Goal: Obtain resource: Obtain resource

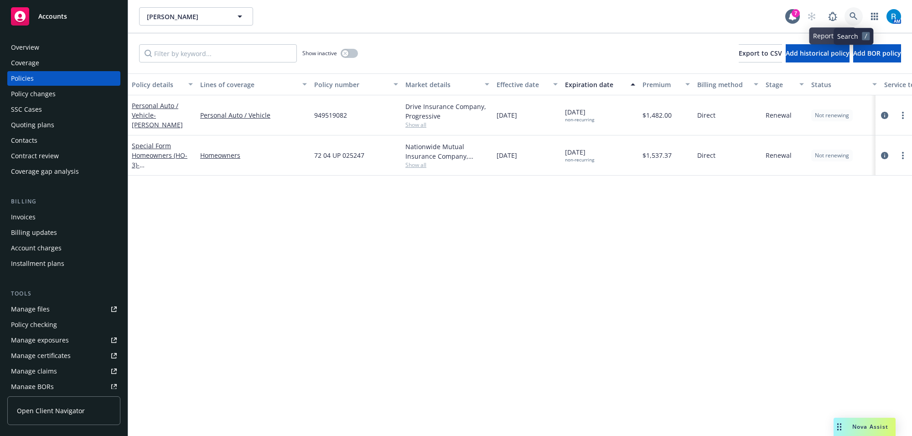
click at [849, 16] on icon at bounding box center [853, 16] width 8 height 8
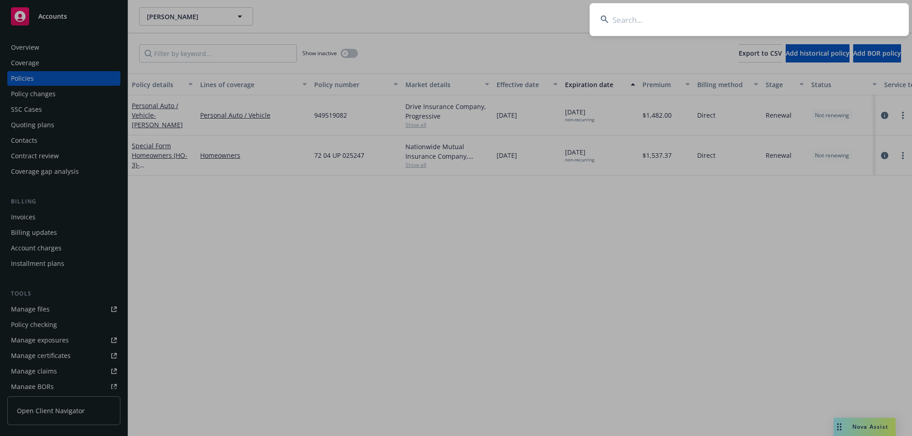
type input "[PERSON_NAME] & [PERSON_NAME]"
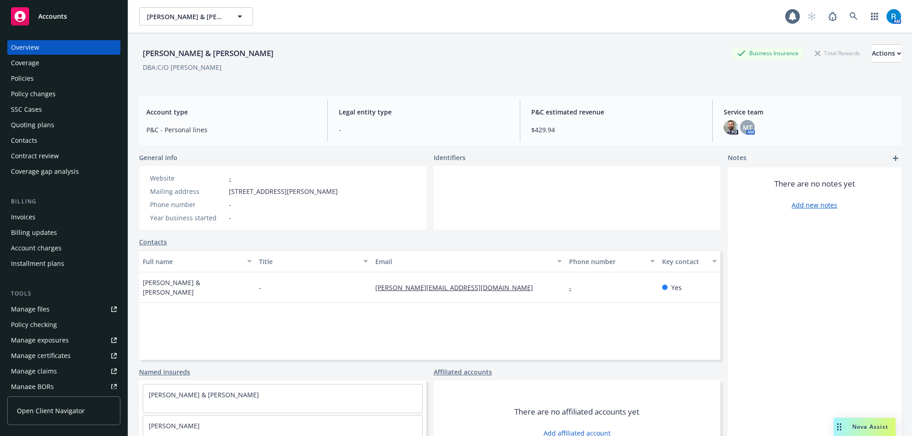
click at [43, 73] on div "Policies" at bounding box center [64, 78] width 106 height 15
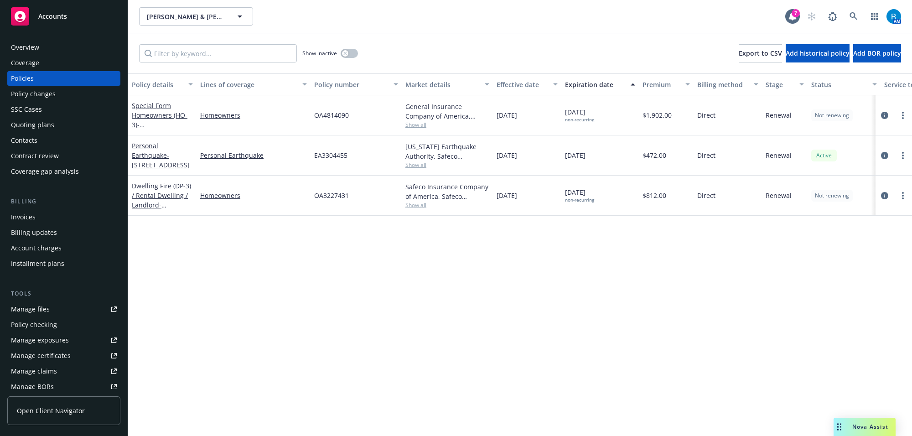
click at [316, 113] on span "OA4814090" at bounding box center [331, 115] width 35 height 10
click at [316, 114] on span "OA4814090" at bounding box center [331, 115] width 35 height 10
copy span "OA4814090"
click at [167, 115] on link "Special Form Homeowners (HO-3) - 6138 JAMES ALAN ST CYPRESS, CA 90630-3930" at bounding box center [161, 124] width 58 height 47
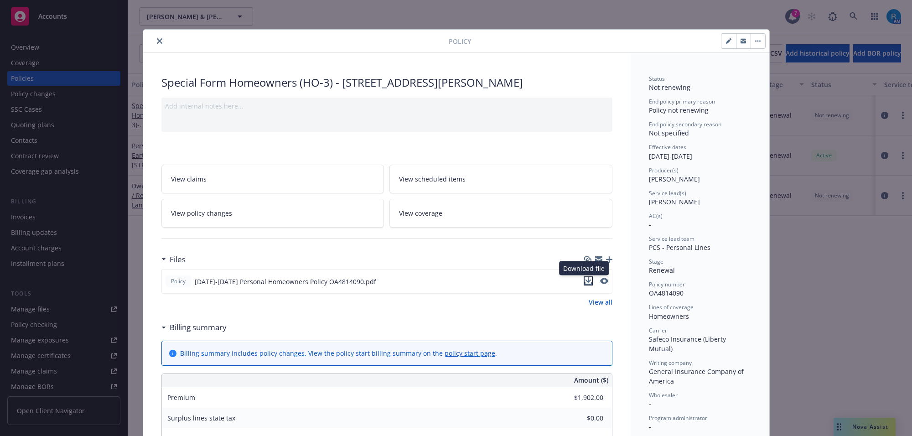
click at [585, 283] on icon "download file" at bounding box center [588, 279] width 6 height 5
click at [154, 41] on button "close" at bounding box center [159, 41] width 11 height 11
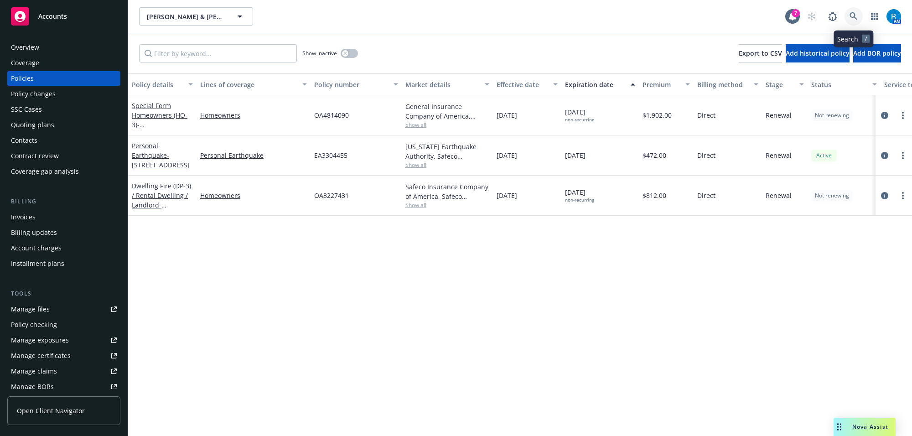
click at [849, 12] on icon at bounding box center [853, 16] width 8 height 8
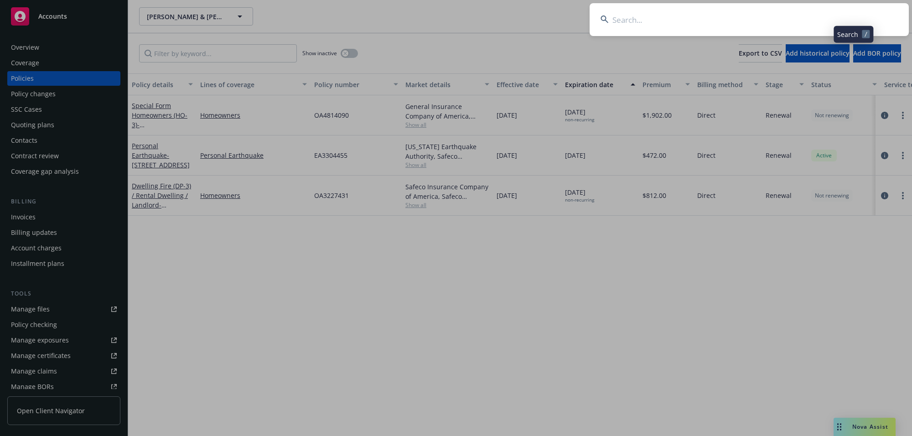
type input "Dang, Adrian & Amie"
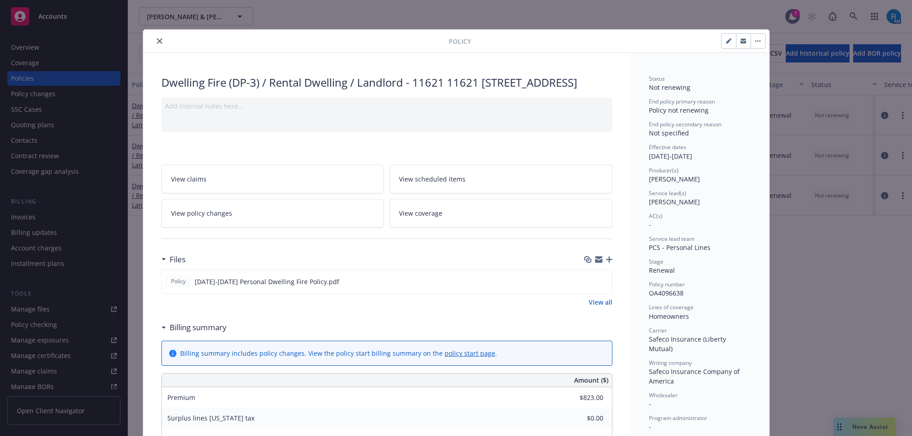
click at [157, 43] on icon "close" at bounding box center [159, 40] width 5 height 5
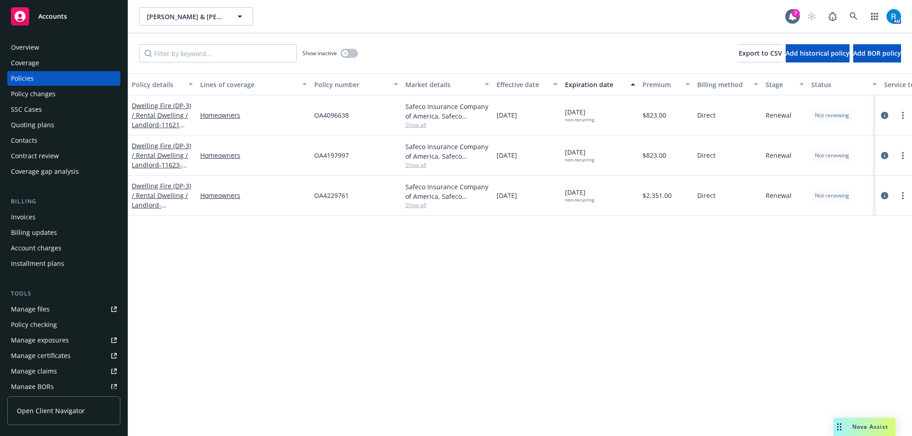
click at [323, 160] on span "OA4197997" at bounding box center [331, 155] width 35 height 10
click at [322, 160] on span "OA4197997" at bounding box center [331, 155] width 35 height 10
copy span "OA4197997"
click at [851, 19] on icon at bounding box center [853, 16] width 8 height 8
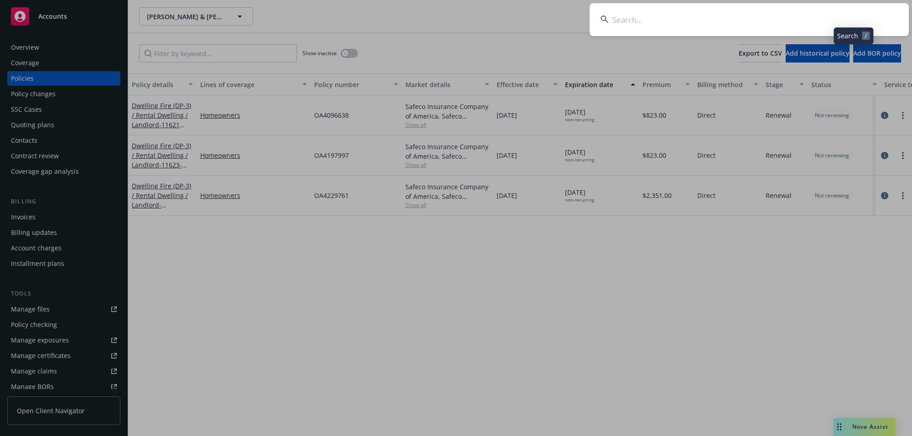
type input "[PERSON_NAME]"
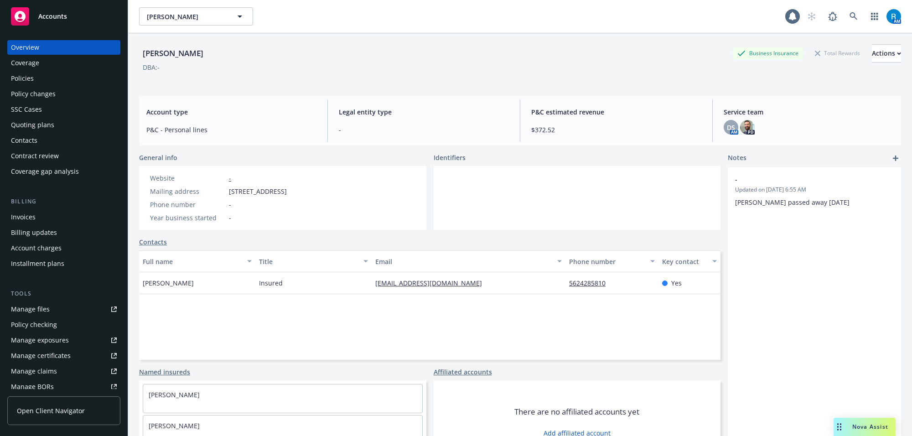
click at [53, 88] on div "Policy changes" at bounding box center [33, 94] width 45 height 15
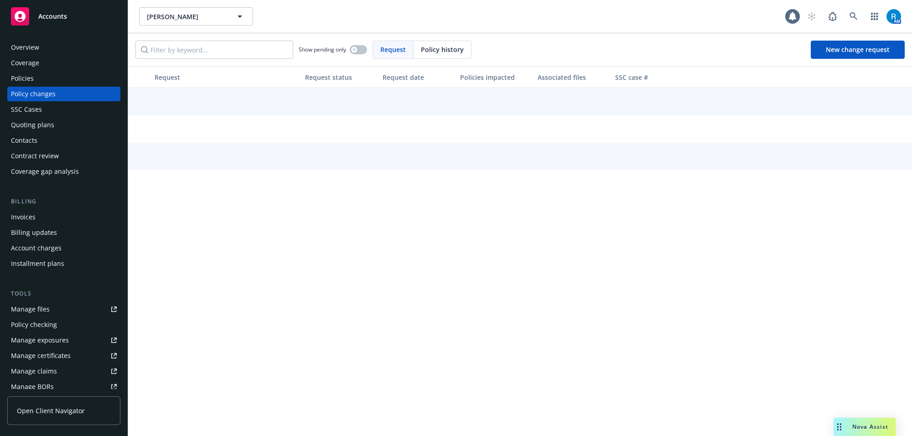
click at [46, 77] on div "Policies" at bounding box center [64, 78] width 106 height 15
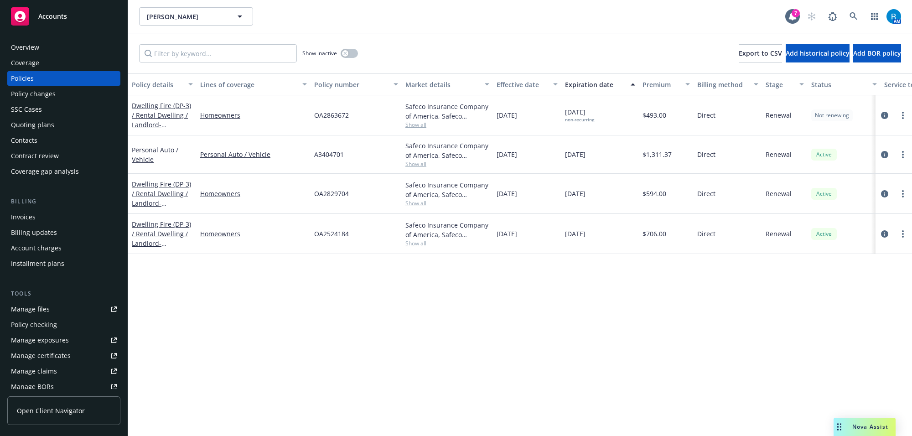
click at [323, 109] on div "OA2863672" at bounding box center [355, 115] width 91 height 40
click at [323, 110] on span "OA2863672" at bounding box center [331, 115] width 35 height 10
copy span "OA2863672"
click at [859, 16] on link at bounding box center [853, 16] width 18 height 18
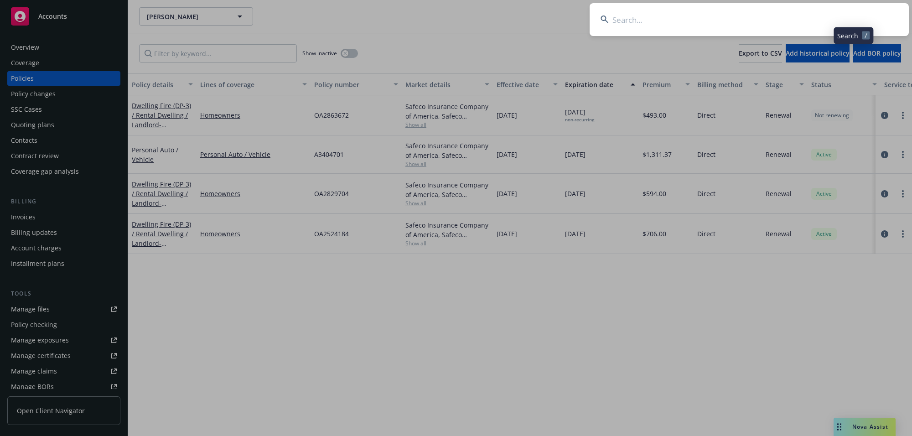
type input "Bishop, James Jr. & Vickie"
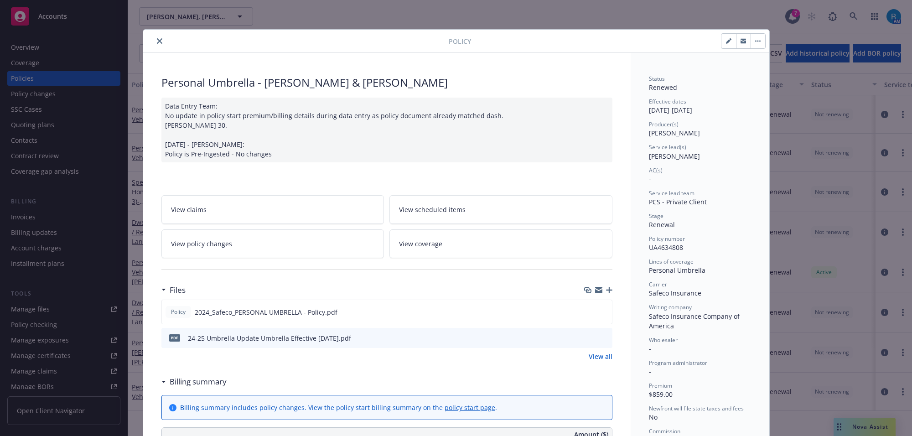
click at [157, 42] on icon "close" at bounding box center [159, 40] width 5 height 5
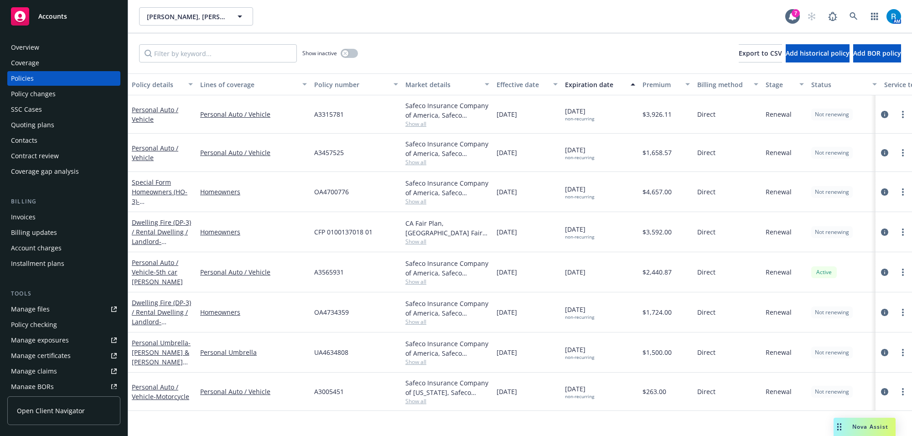
click at [392, 228] on div "CFP 0100137018 01" at bounding box center [355, 232] width 91 height 40
drag, startPoint x: 364, startPoint y: 133, endPoint x: 294, endPoint y: 44, distance: 112.7
click at [363, 133] on div "A3315781" at bounding box center [355, 114] width 91 height 38
drag, startPoint x: 294, startPoint y: 36, endPoint x: 414, endPoint y: 189, distance: 194.6
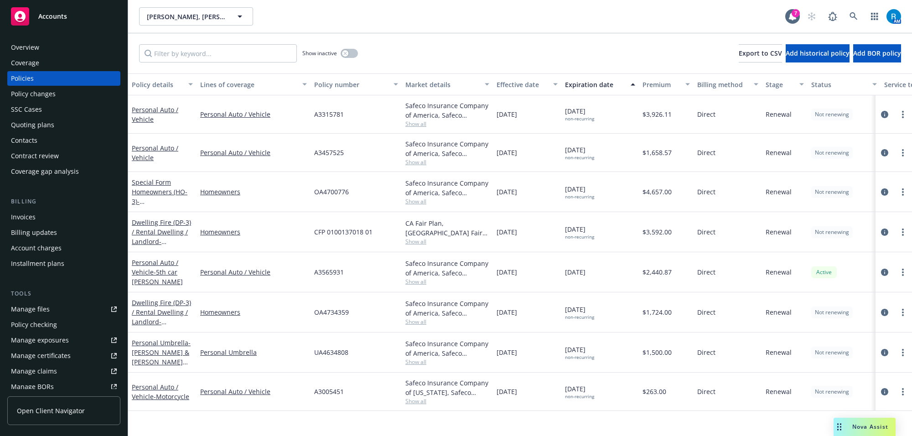
click at [413, 189] on div "Show inactive Export to CSV Add historical policy Add BOR policy Policy details…" at bounding box center [520, 234] width 784 height 403
click at [329, 190] on span "OA4700776" at bounding box center [331, 192] width 35 height 10
copy span "OA4700776"
click at [855, 19] on icon at bounding box center [853, 16] width 8 height 8
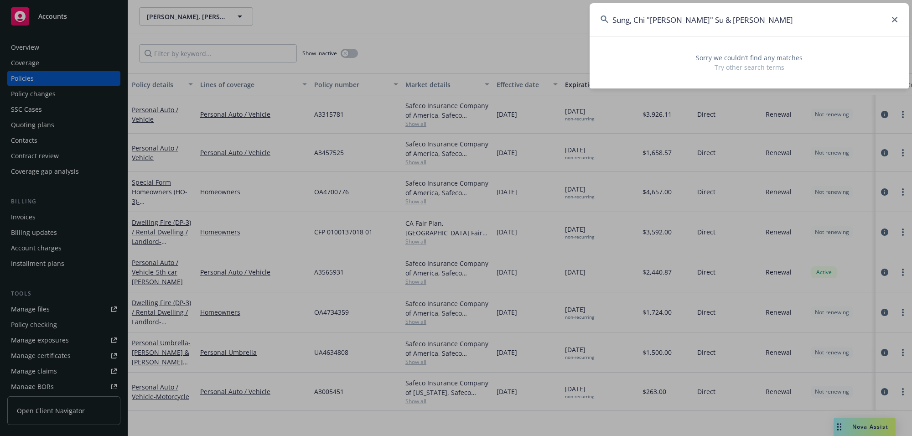
drag, startPoint x: 676, startPoint y: 21, endPoint x: 692, endPoint y: 21, distance: 16.4
click at [692, 21] on input "Sung, Chi "[PERSON_NAME]" Su & [PERSON_NAME]" at bounding box center [748, 19] width 319 height 33
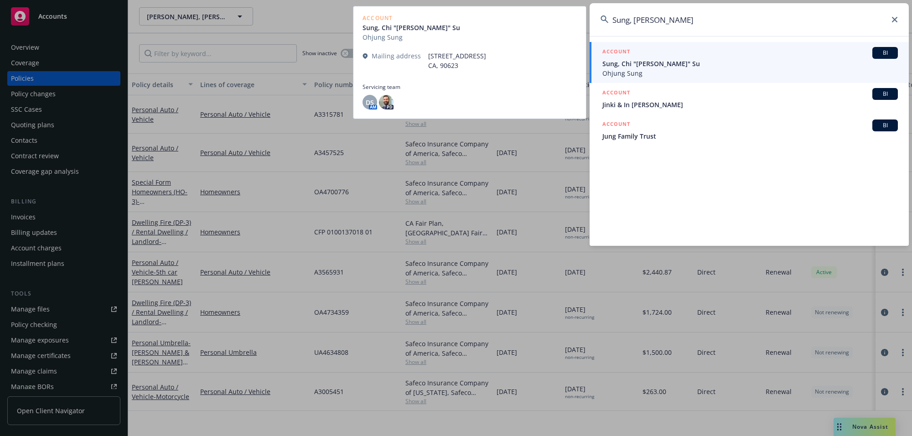
type input "Sung, [PERSON_NAME]"
click at [628, 65] on span "Sung, Chi "[PERSON_NAME]" Su" at bounding box center [749, 64] width 295 height 10
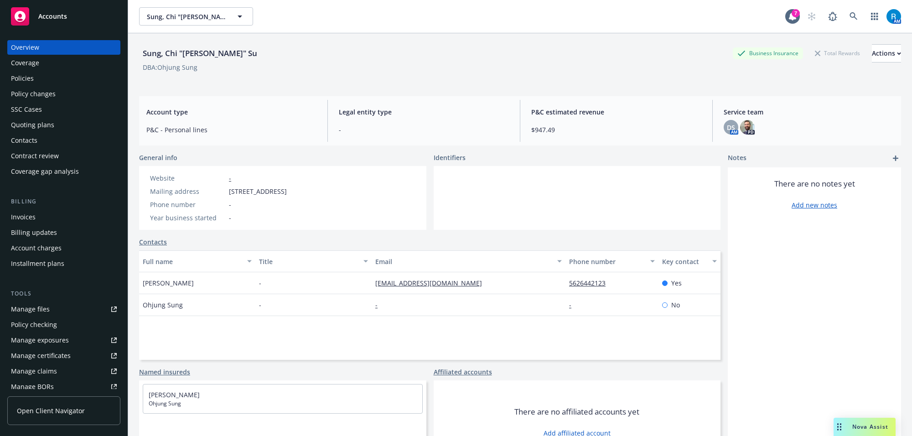
click at [26, 78] on div "Policies" at bounding box center [22, 78] width 23 height 15
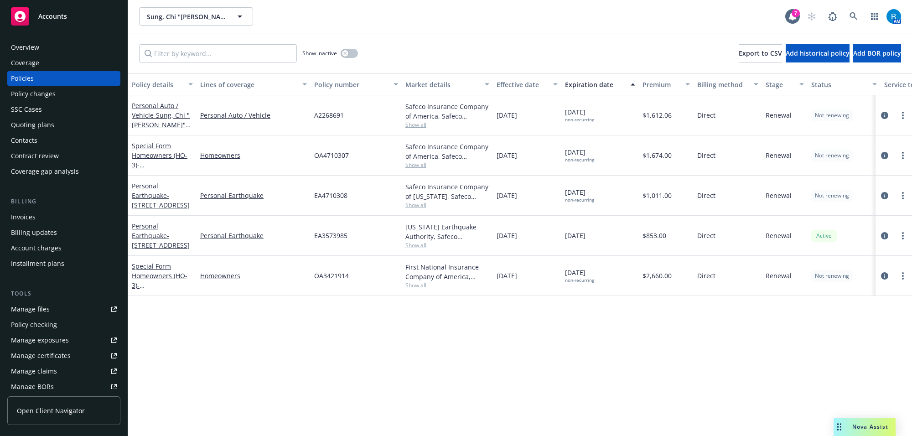
click at [325, 117] on span "A2268691" at bounding box center [329, 115] width 30 height 10
copy span "A2268691"
click at [855, 16] on icon at bounding box center [853, 16] width 8 height 8
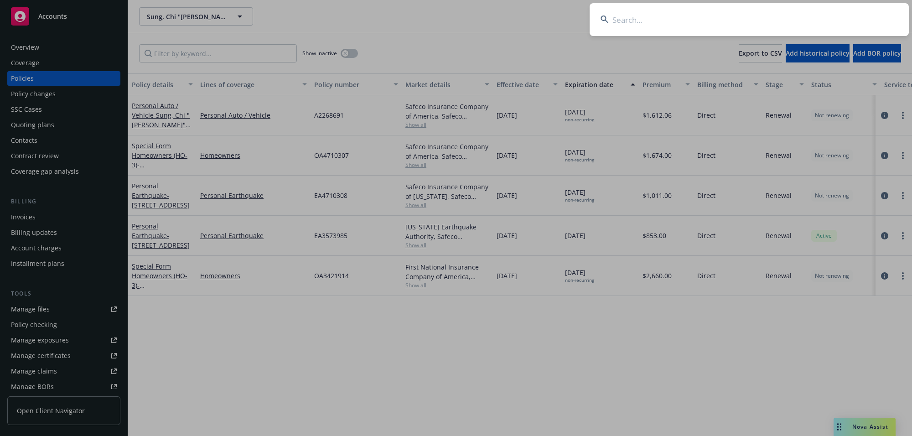
type input "[PERSON_NAME]"
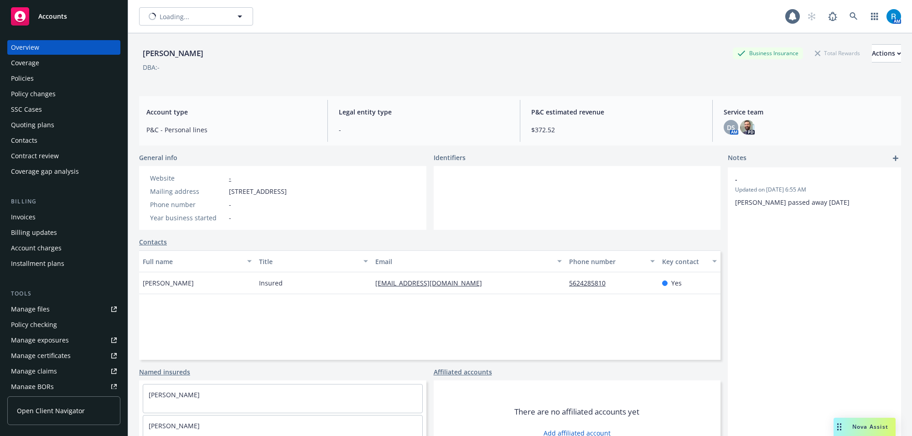
click at [37, 76] on div "Policies" at bounding box center [64, 78] width 106 height 15
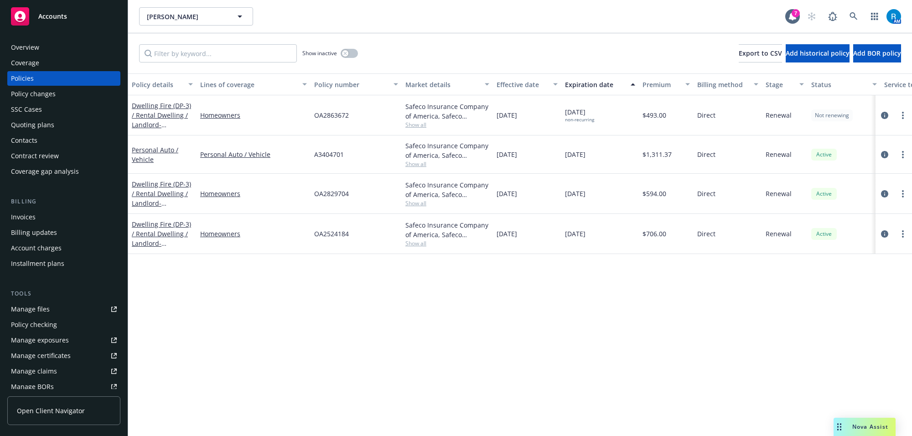
click at [327, 115] on span "OA2863672" at bounding box center [331, 115] width 35 height 10
copy span "OA2863672"
click at [852, 16] on icon at bounding box center [853, 16] width 8 height 8
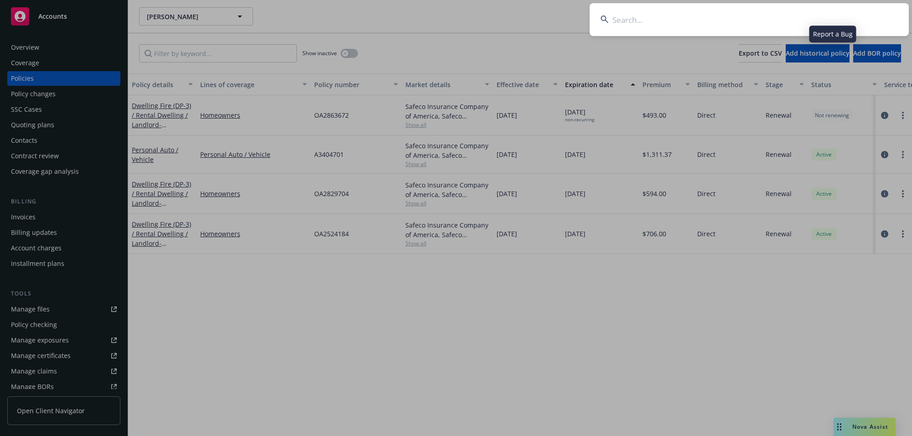
type input "[PERSON_NAME]"
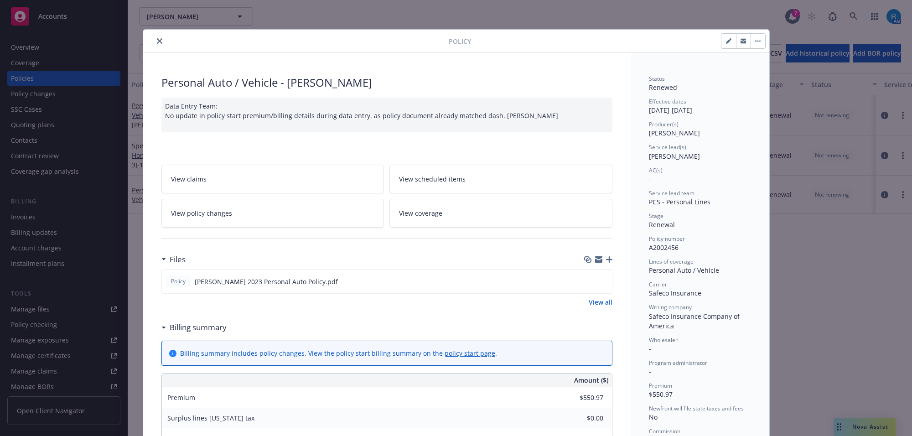
click at [157, 44] on icon "close" at bounding box center [159, 40] width 5 height 5
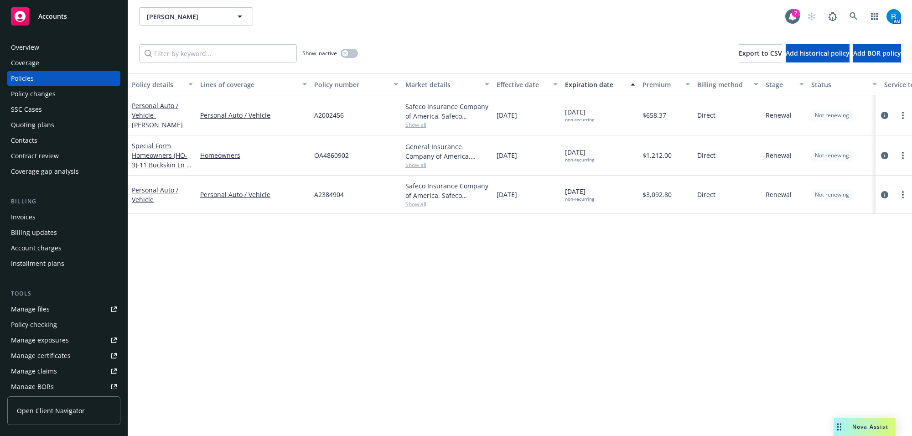
click at [317, 119] on span "A2002456" at bounding box center [329, 115] width 30 height 10
copy span "A2002456"
click at [851, 12] on icon at bounding box center [853, 16] width 8 height 8
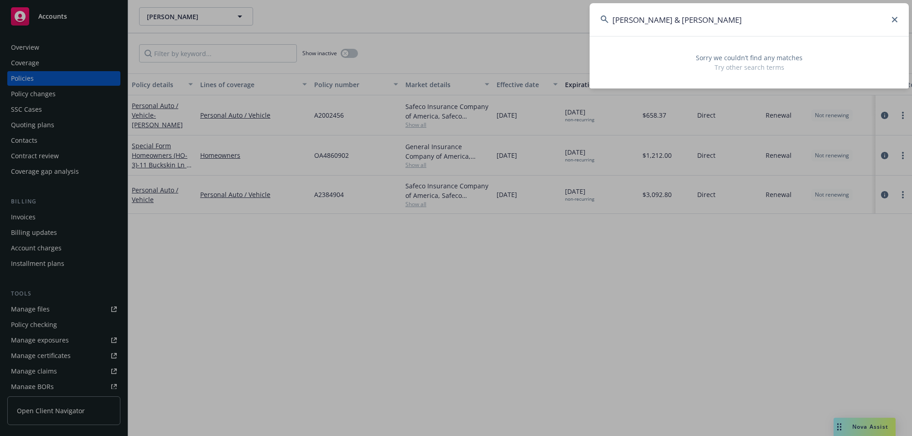
drag, startPoint x: 710, startPoint y: 16, endPoint x: 746, endPoint y: 15, distance: 36.5
click at [746, 15] on input "[PERSON_NAME] & [PERSON_NAME]" at bounding box center [748, 19] width 319 height 33
click at [672, 23] on input "[PERSON_NAME] & [PERSON_NAME]" at bounding box center [748, 19] width 319 height 33
drag, startPoint x: 651, startPoint y: 18, endPoint x: 775, endPoint y: 16, distance: 124.9
click at [775, 16] on input "[PERSON_NAME], [PERSON_NAME] & [PERSON_NAME]" at bounding box center [748, 19] width 319 height 33
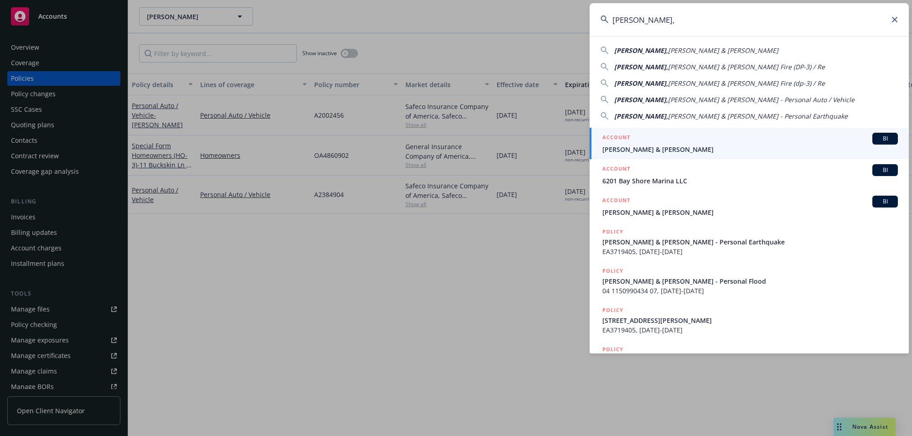
type input "[PERSON_NAME],"
click at [673, 152] on span "[PERSON_NAME] & [PERSON_NAME]" at bounding box center [749, 150] width 295 height 10
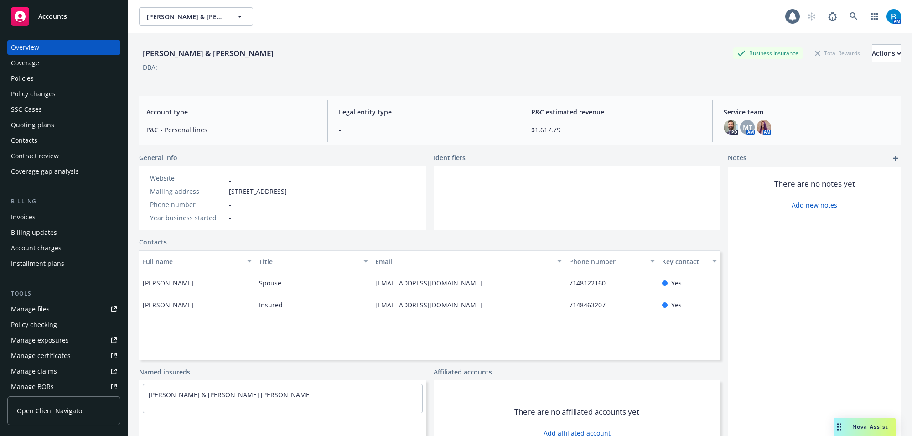
click at [19, 81] on div "Policies" at bounding box center [22, 78] width 23 height 15
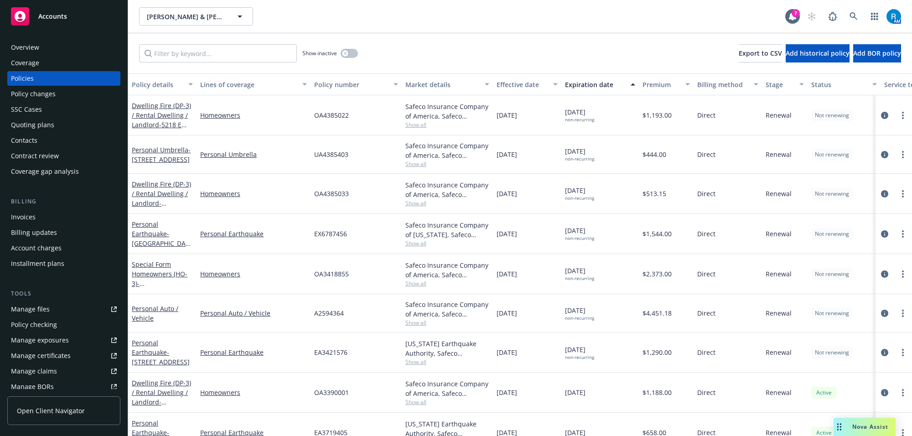
click at [325, 113] on span "OA4385022" at bounding box center [331, 115] width 35 height 10
copy span "OA4385022"
click at [852, 19] on icon at bounding box center [853, 16] width 8 height 8
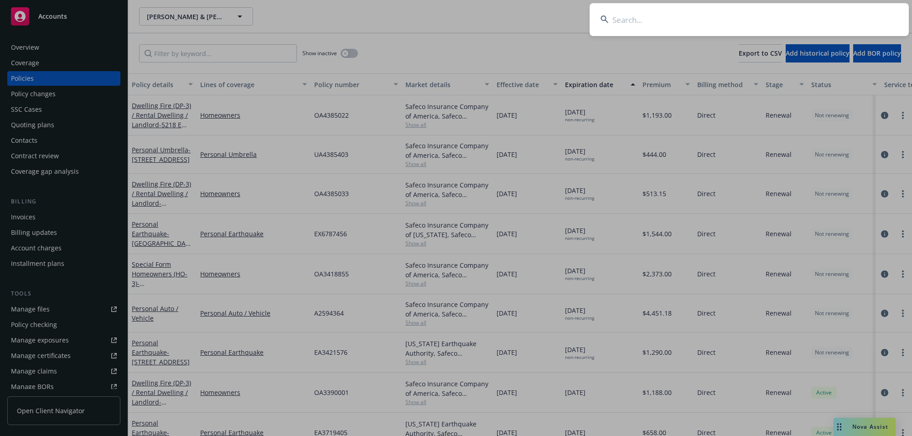
type input "[PERSON_NAME] & [PERSON_NAME]"
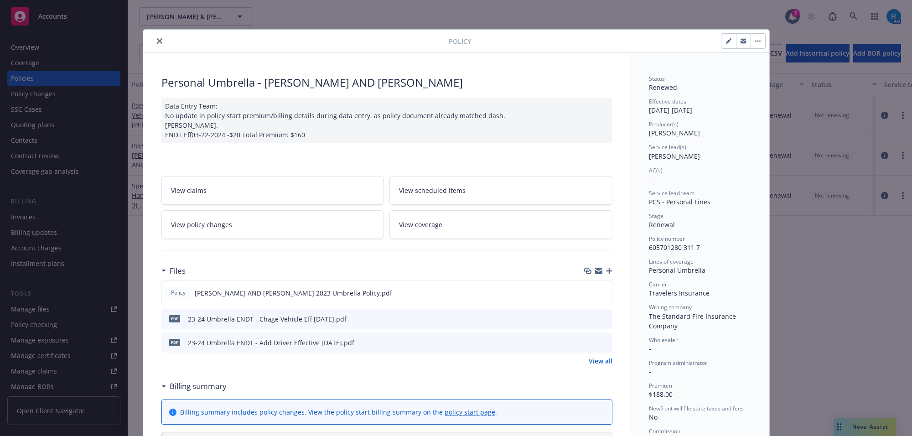
click at [157, 41] on icon "close" at bounding box center [159, 40] width 5 height 5
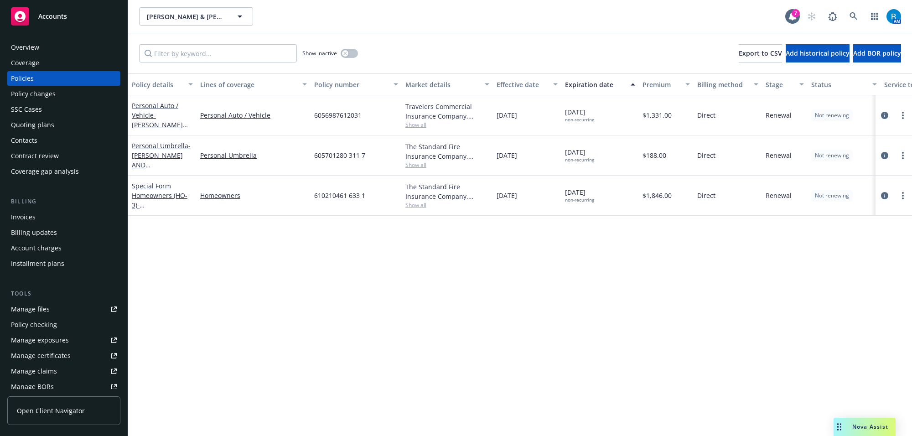
click at [26, 65] on div "Coverage" at bounding box center [25, 63] width 28 height 15
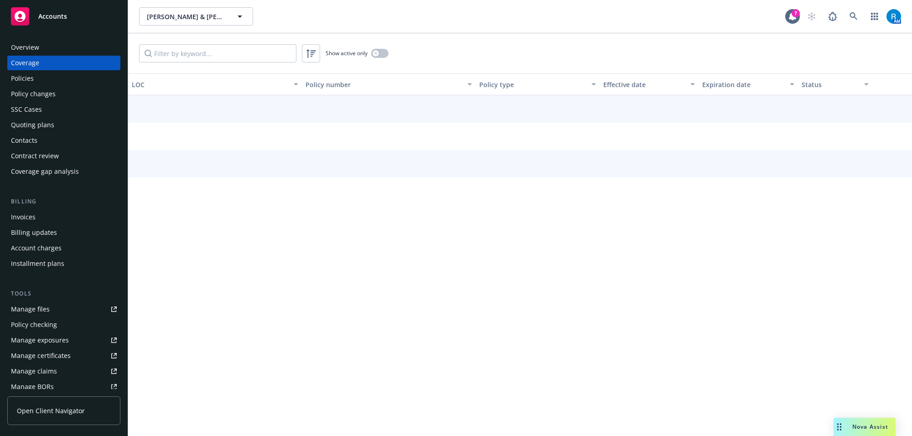
click at [36, 46] on div "Overview" at bounding box center [25, 47] width 28 height 15
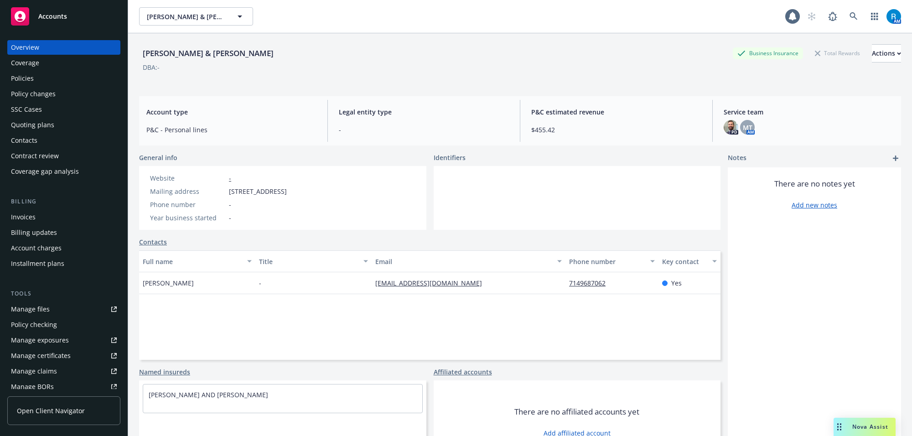
click at [36, 80] on div "Policies" at bounding box center [64, 78] width 106 height 15
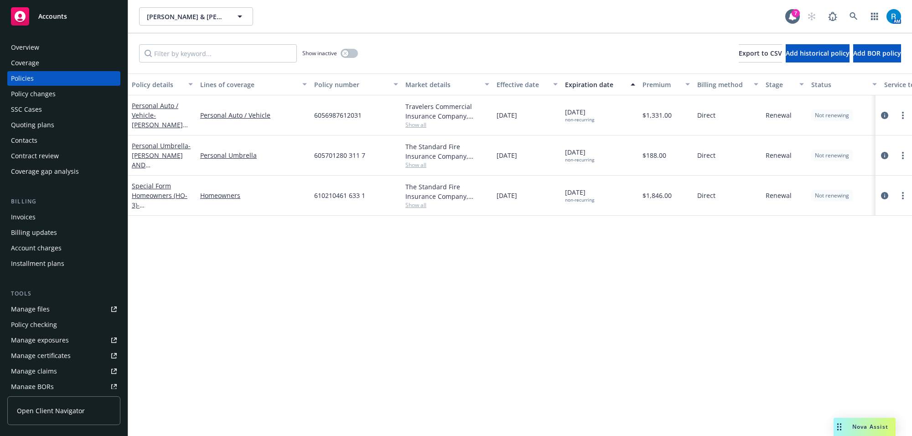
click at [331, 196] on span "610210461 633 1" at bounding box center [339, 196] width 51 height 10
copy span "610210461 633 1"
click at [151, 201] on span "- [STREET_ADDRESS]" at bounding box center [161, 210] width 58 height 18
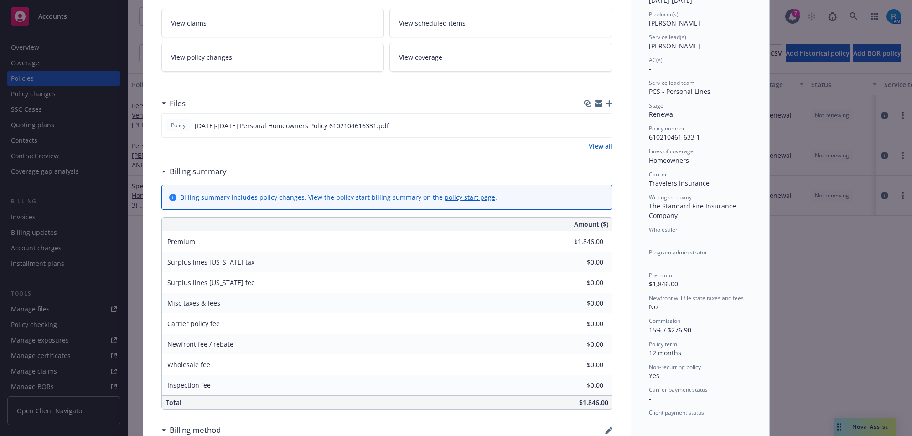
scroll to position [171, 0]
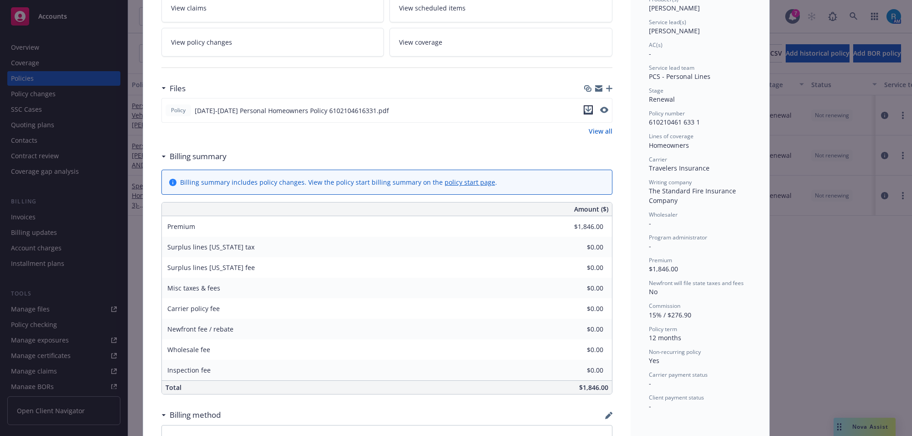
click at [586, 110] on icon "download file" at bounding box center [587, 109] width 7 height 7
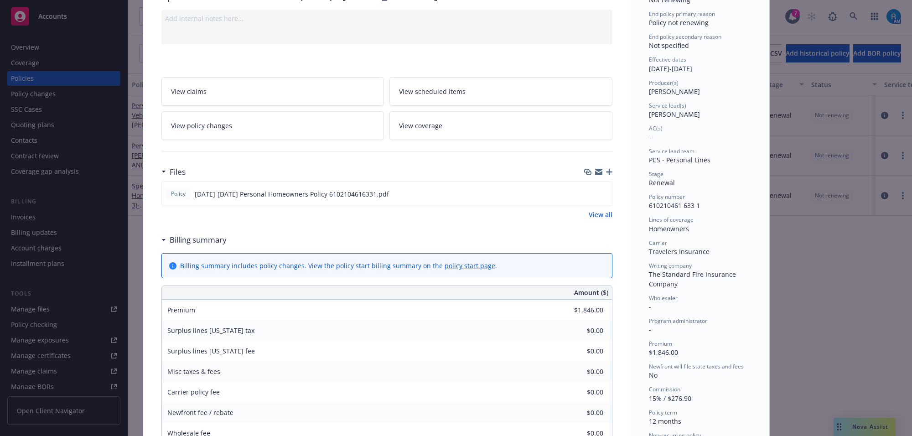
scroll to position [0, 0]
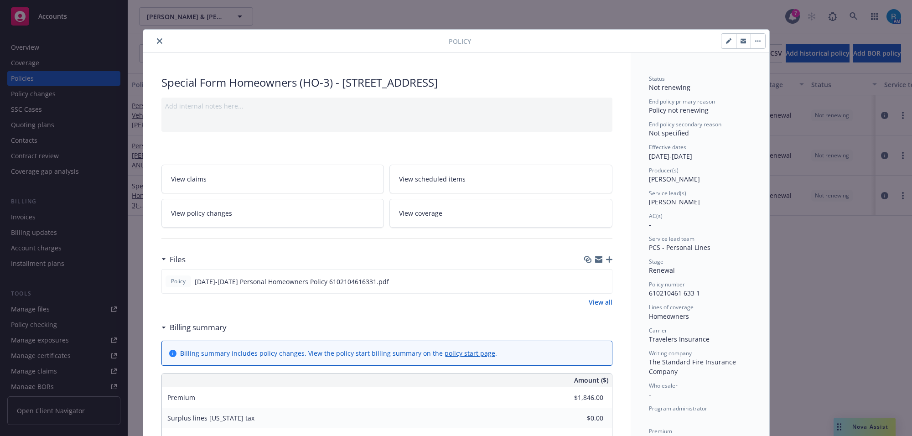
click at [157, 40] on icon "close" at bounding box center [159, 40] width 5 height 5
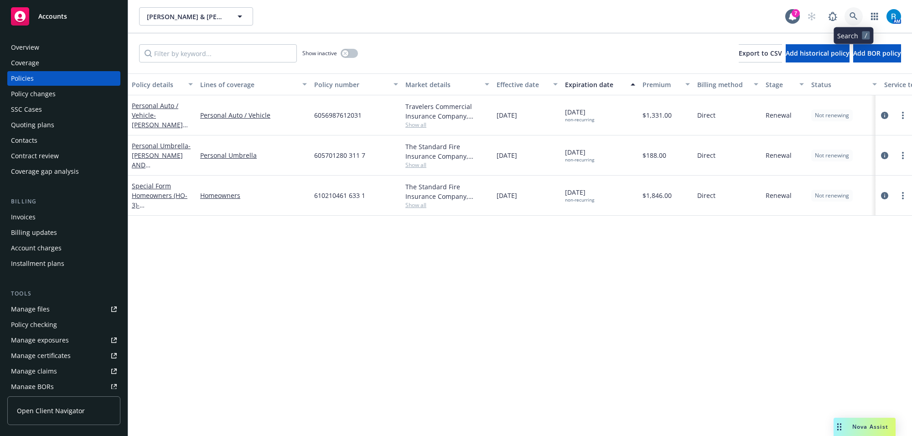
click at [853, 17] on icon at bounding box center [853, 16] width 8 height 8
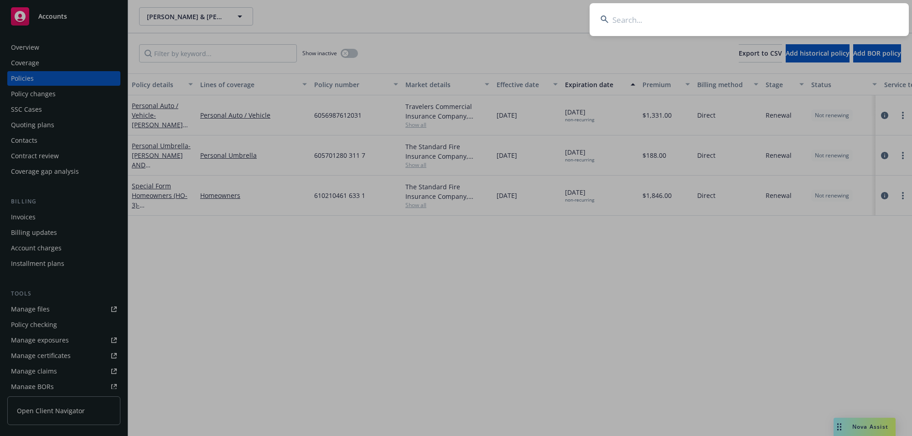
type input "[PERSON_NAME] & [PERSON_NAME]"
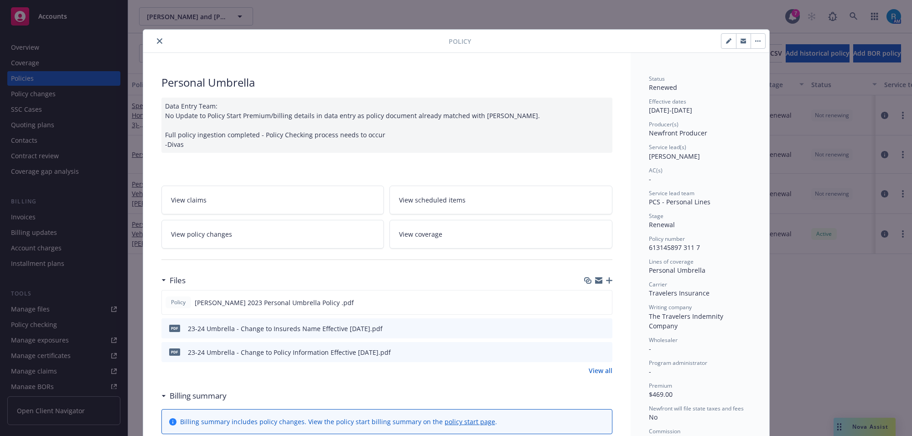
click at [157, 42] on icon "close" at bounding box center [159, 40] width 5 height 5
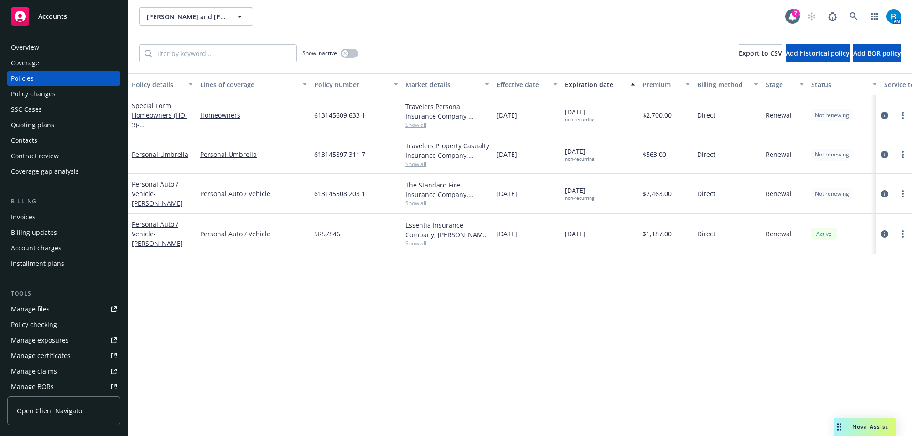
click at [330, 195] on span "613145508 203 1" at bounding box center [339, 194] width 51 height 10
click at [334, 110] on span "613145609 633 1" at bounding box center [339, 115] width 51 height 10
click at [334, 113] on span "613145609 633 1" at bounding box center [339, 115] width 51 height 10
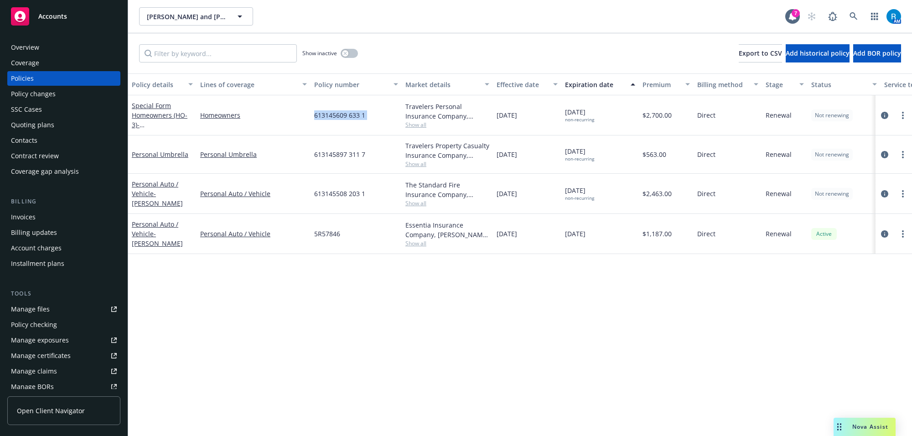
click at [334, 113] on span "613145609 633 1" at bounding box center [339, 115] width 51 height 10
copy span "613145609 633 1"
click at [849, 15] on icon at bounding box center [853, 16] width 8 height 8
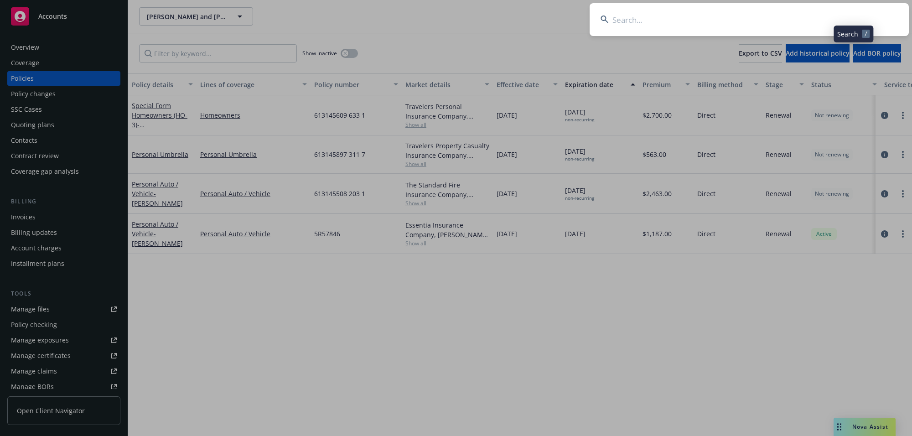
type input "[PERSON_NAME]"
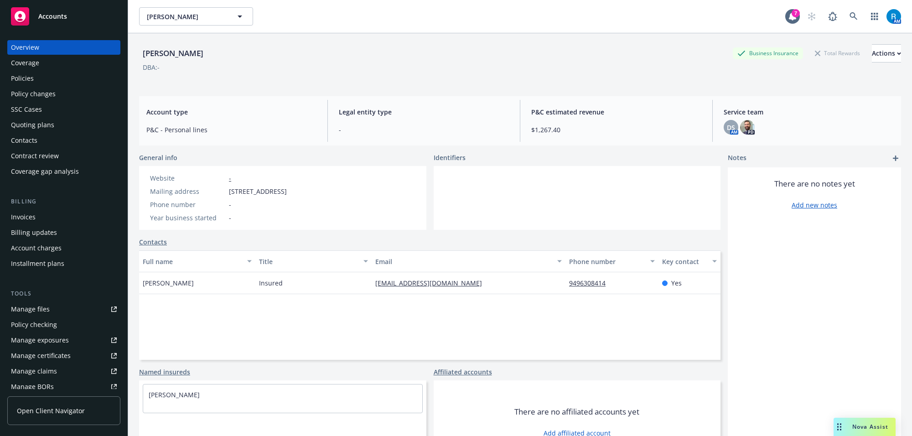
click at [57, 83] on div "Policies" at bounding box center [64, 78] width 106 height 15
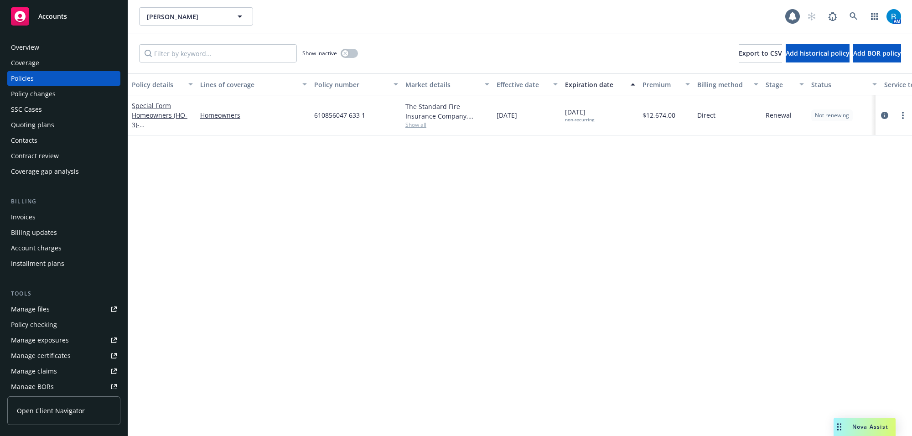
click at [320, 115] on span "610856047 633 1" at bounding box center [339, 115] width 51 height 10
copy span "610856047 633 1"
click at [852, 15] on icon at bounding box center [853, 16] width 8 height 8
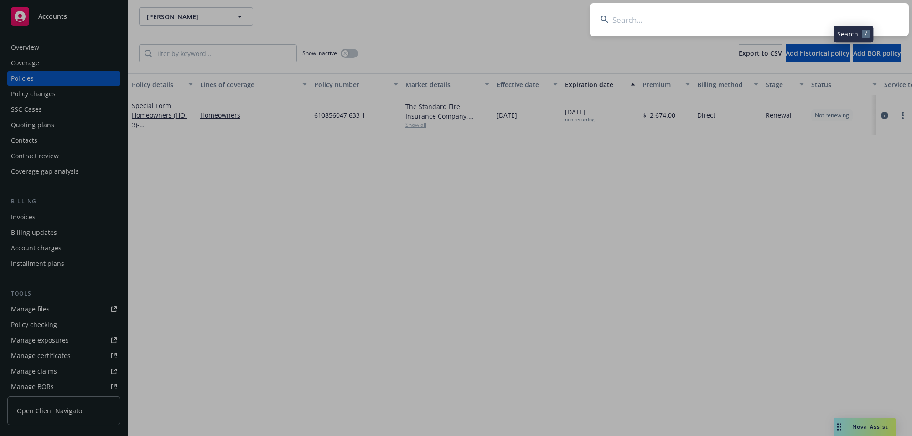
type input "[PERSON_NAME] & [PERSON_NAME]"
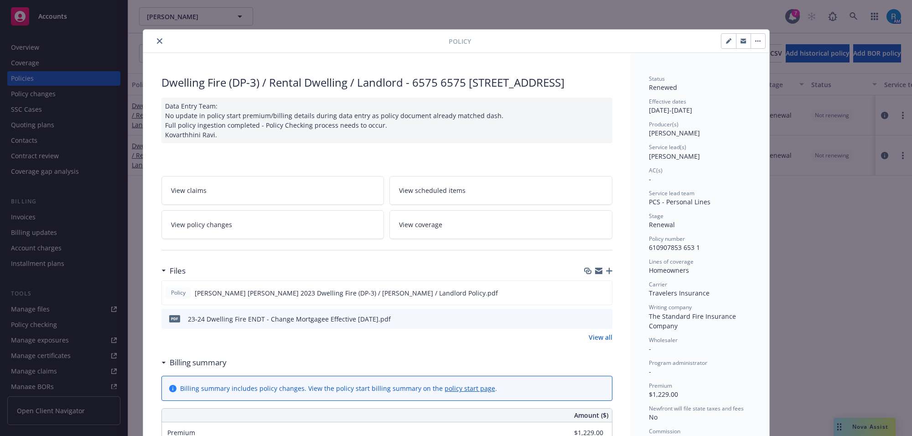
click at [158, 40] on button "close" at bounding box center [159, 41] width 11 height 11
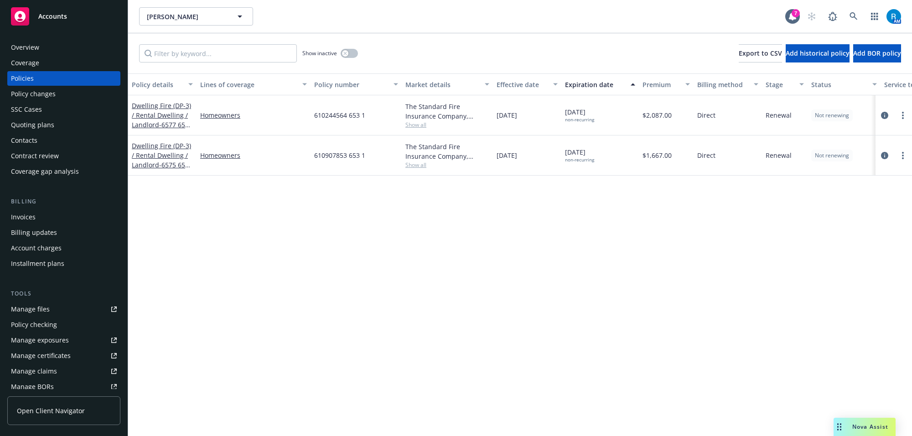
click at [336, 116] on span "610244564 653 1" at bounding box center [339, 115] width 51 height 10
copy span "610244564 653 1"
click at [851, 19] on icon at bounding box center [853, 16] width 8 height 8
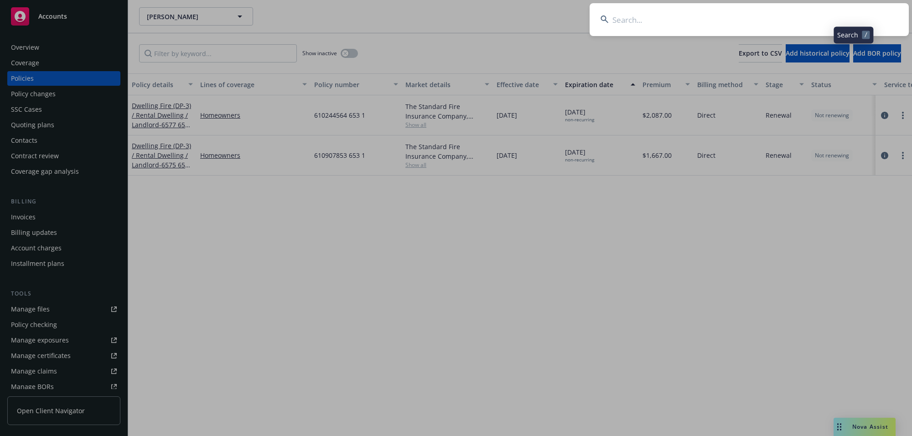
type input "[PERSON_NAME]"
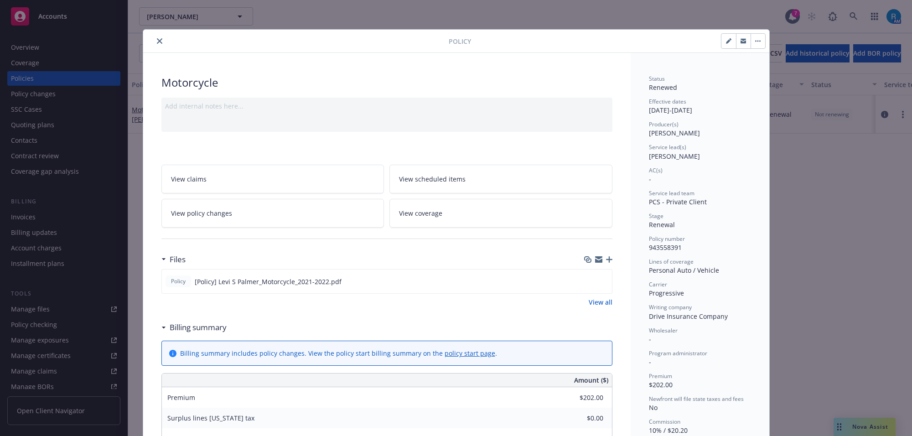
click at [157, 43] on icon "close" at bounding box center [159, 40] width 5 height 5
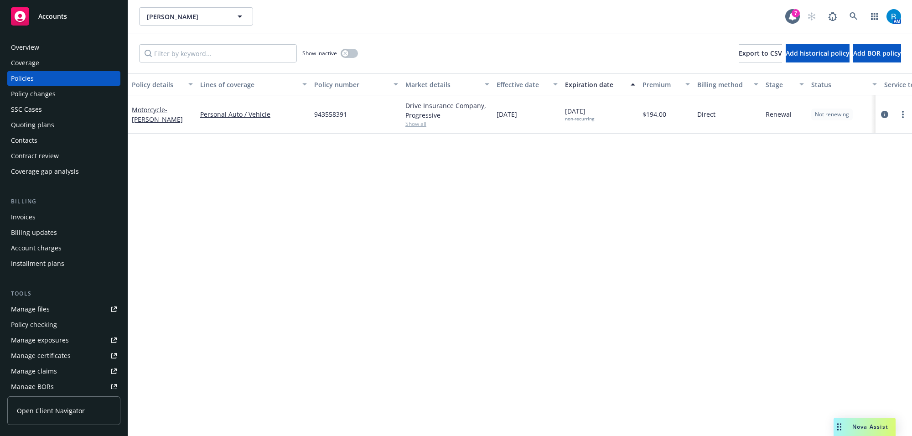
click at [17, 46] on div "Overview" at bounding box center [25, 47] width 28 height 15
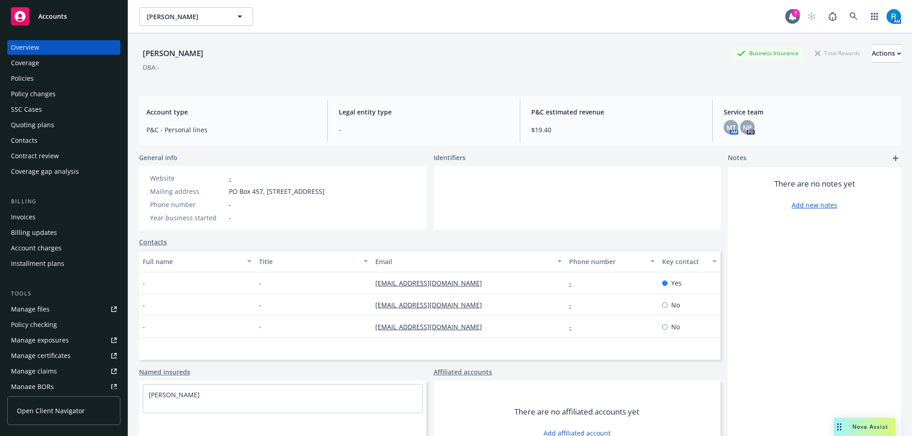
click at [33, 77] on div "Policies" at bounding box center [22, 78] width 23 height 15
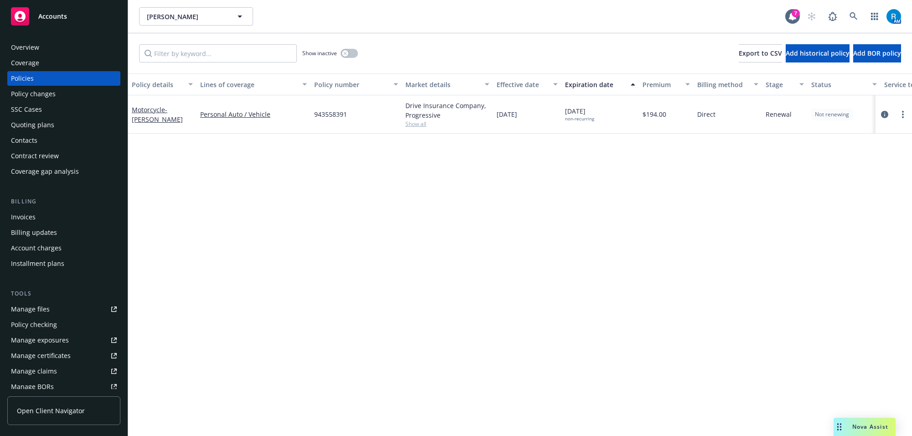
click at [320, 117] on span "943558391" at bounding box center [330, 114] width 33 height 10
copy span "943558391"
click at [853, 17] on icon at bounding box center [853, 16] width 8 height 8
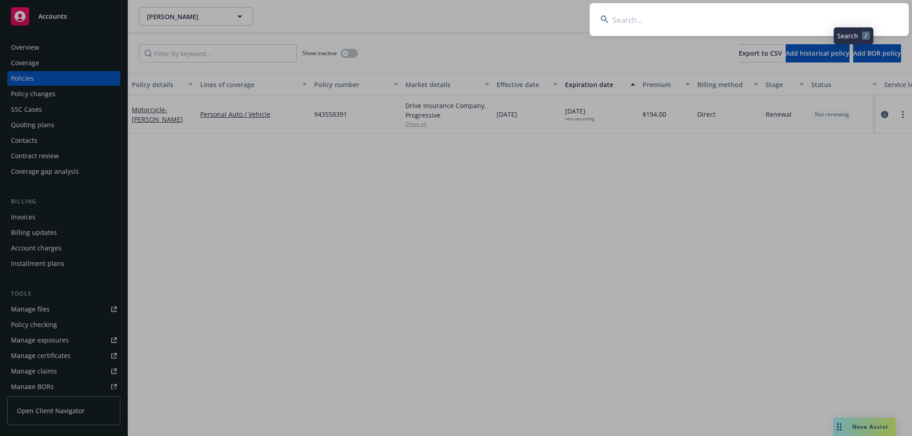
type input "[GEOGRAPHIC_DATA][PERSON_NAME][GEOGRAPHIC_DATA]"
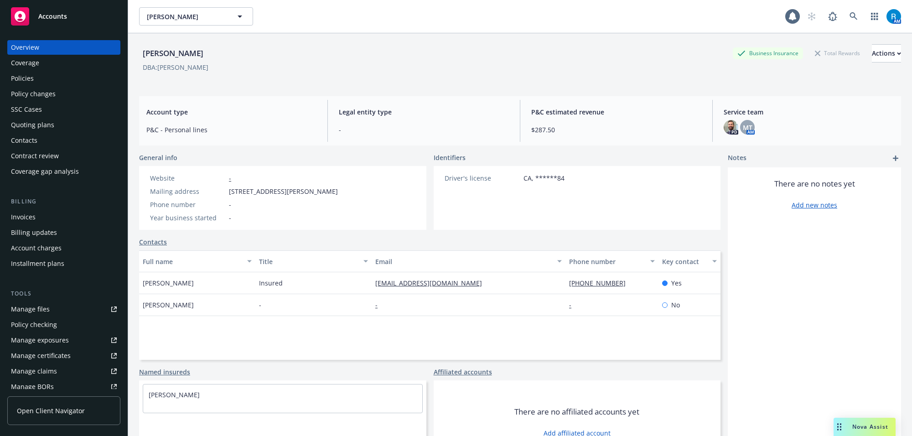
click at [30, 78] on div "Policies" at bounding box center [22, 78] width 23 height 15
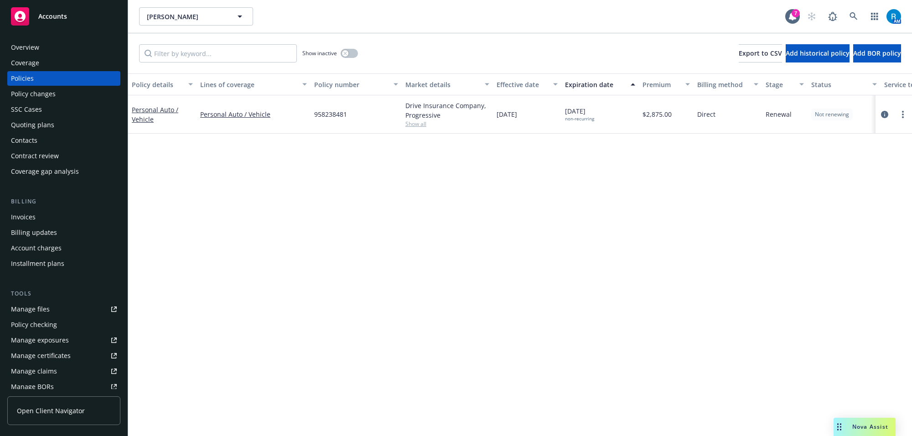
click at [327, 114] on span "958238481" at bounding box center [330, 114] width 33 height 10
